Goal: Find specific page/section: Find specific page/section

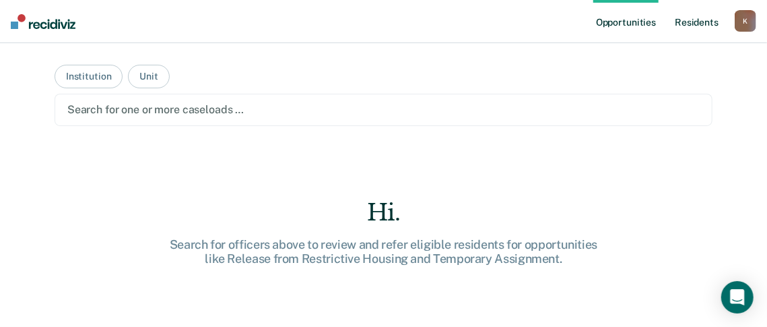
click at [695, 22] on link "Resident s" at bounding box center [696, 21] width 49 height 43
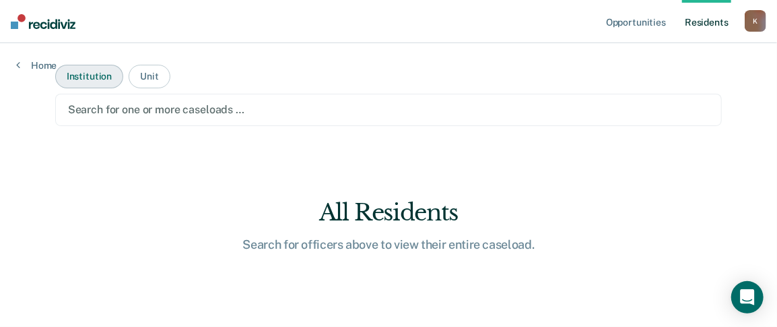
click at [88, 76] on button "Institution" at bounding box center [89, 77] width 68 height 24
click at [754, 28] on div "K" at bounding box center [756, 21] width 22 height 22
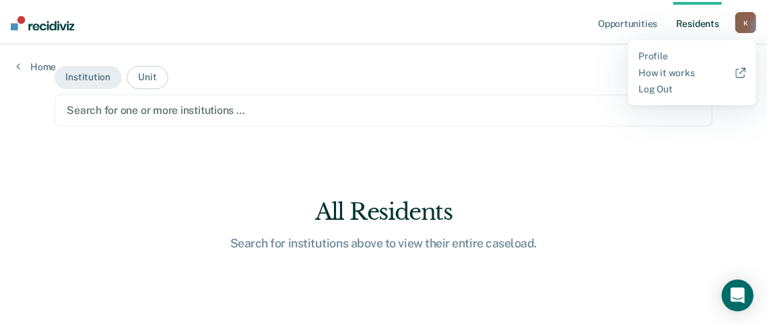
scroll to position [1, 0]
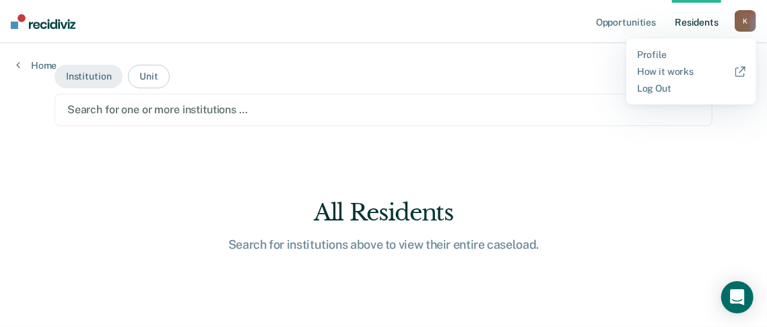
click at [360, 115] on div at bounding box center [383, 109] width 633 height 15
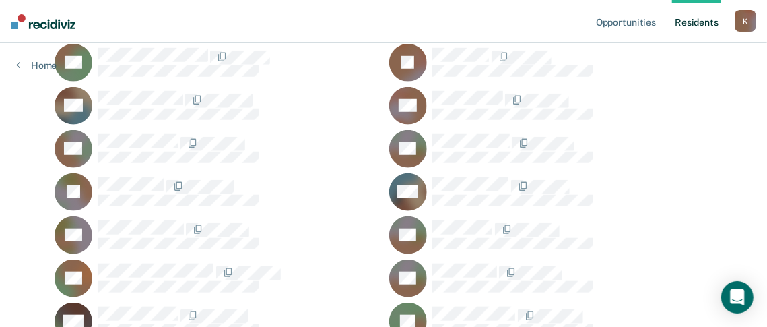
scroll to position [0, 0]
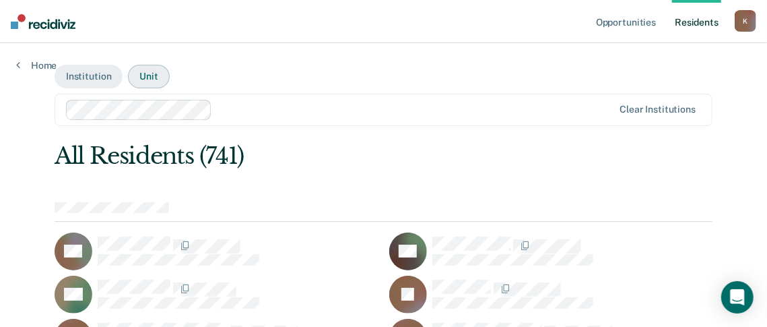
click at [148, 77] on button "Unit" at bounding box center [148, 77] width 41 height 24
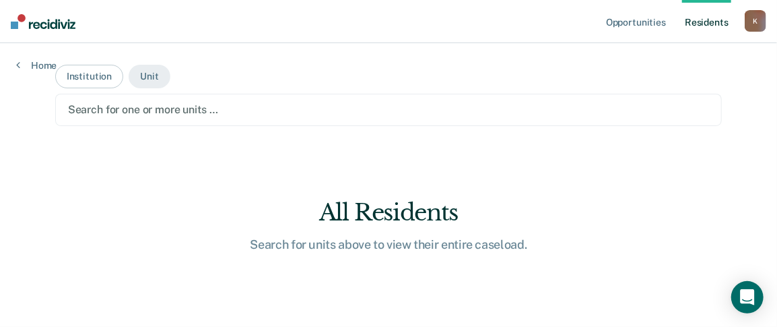
click at [99, 63] on main "Institution Unit Search for one or more units … All Residents Search for units …" at bounding box center [389, 168] width 700 height 251
click at [104, 73] on button "Institution" at bounding box center [89, 77] width 68 height 24
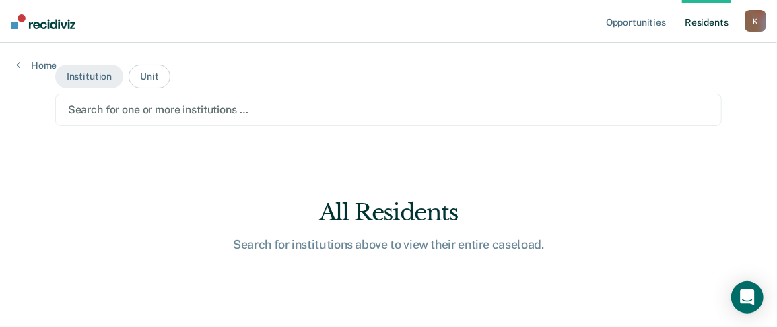
click at [708, 22] on link "Resident s" at bounding box center [706, 21] width 49 height 43
click at [765, 28] on div "K" at bounding box center [756, 21] width 22 height 22
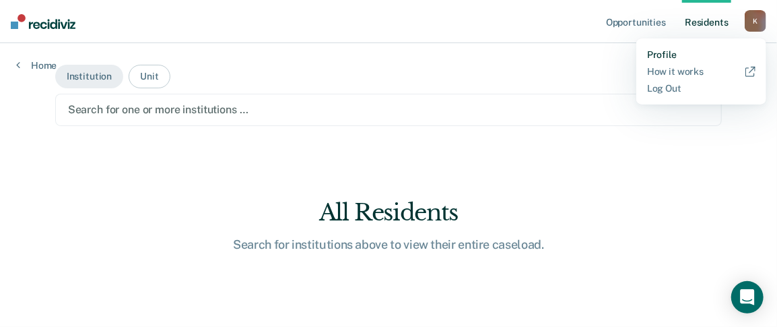
click at [680, 54] on link "Profile" at bounding box center [701, 54] width 108 height 11
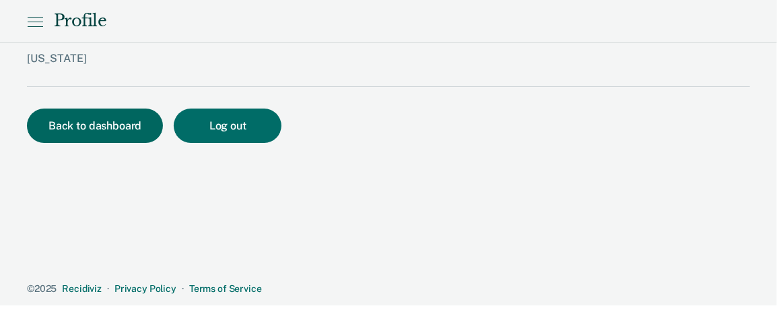
click at [99, 125] on button "Back to dashboard" at bounding box center [95, 125] width 136 height 34
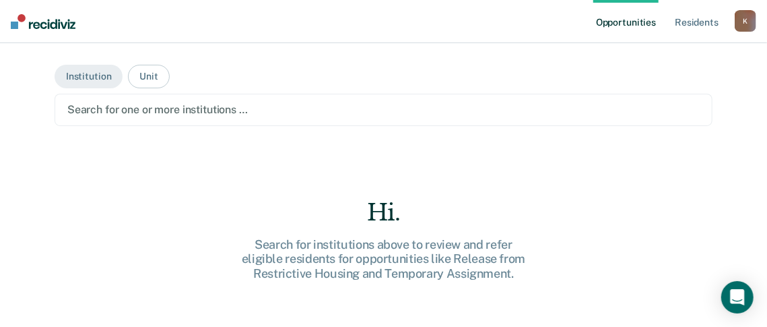
click at [623, 14] on link "Opportunities" at bounding box center [625, 21] width 65 height 43
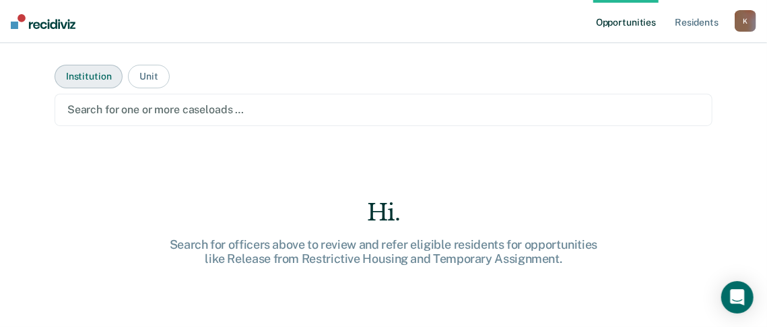
click at [69, 76] on button "Institution" at bounding box center [89, 77] width 68 height 24
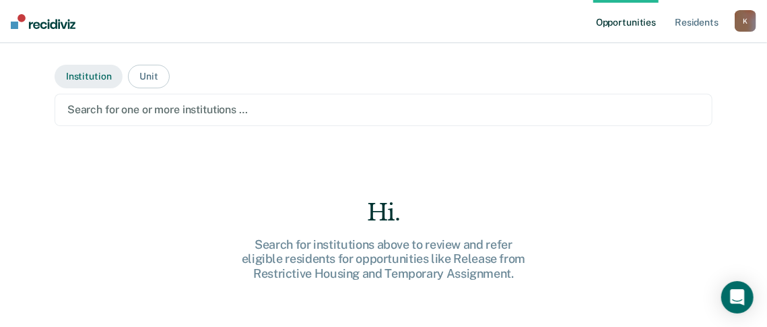
click at [75, 71] on button "Institution" at bounding box center [89, 77] width 68 height 24
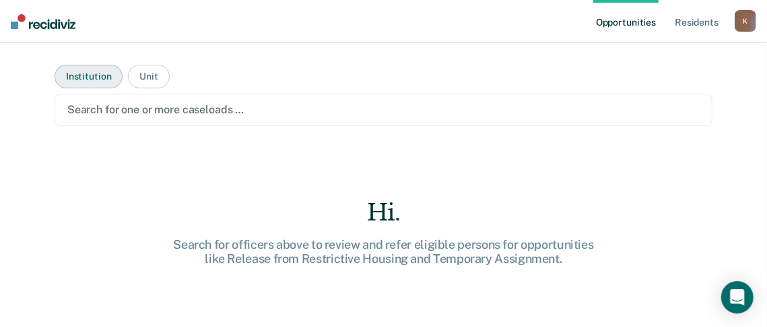
click at [73, 67] on button "Institution" at bounding box center [89, 77] width 68 height 24
